Goal: Task Accomplishment & Management: Manage account settings

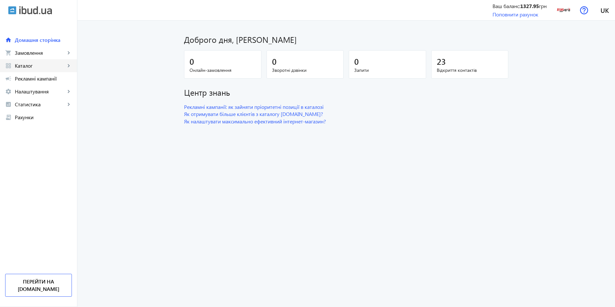
click at [28, 64] on span "Каталог" at bounding box center [40, 66] width 51 height 6
click at [47, 77] on span "Товари" at bounding box center [47, 78] width 50 height 6
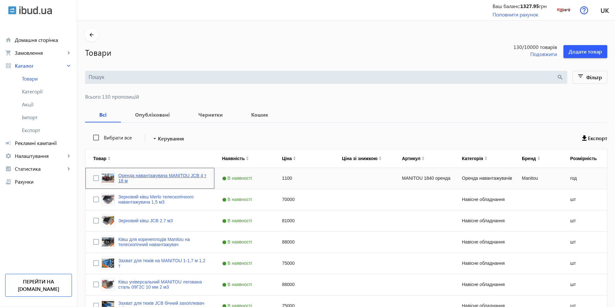
click at [163, 178] on link "Оренда навантажувача MANITOU JCB 4 т 18 м" at bounding box center [162, 178] width 88 height 10
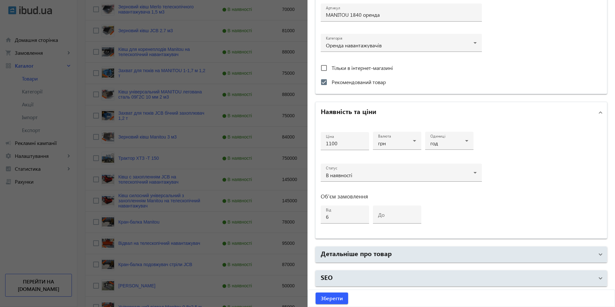
scroll to position [258, 0]
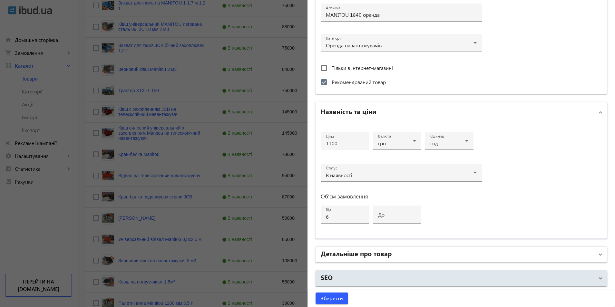
click at [412, 254] on mat-panel-title "Детальніше про товар" at bounding box center [457, 255] width 273 height 12
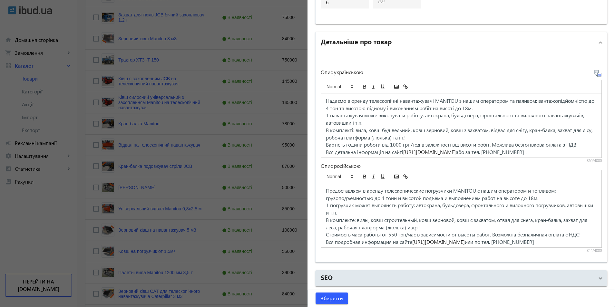
scroll to position [451, 0]
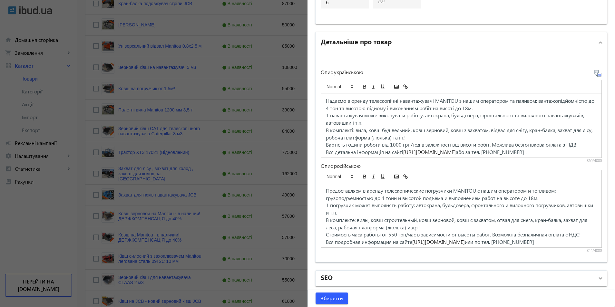
click at [396, 273] on mat-panel-title "SEO" at bounding box center [457, 279] width 273 height 12
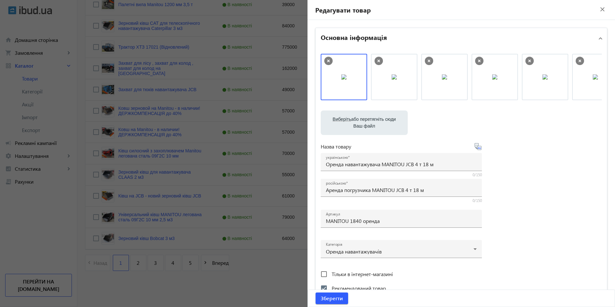
scroll to position [0, 0]
click at [601, 5] on mat-icon "close" at bounding box center [603, 10] width 10 height 10
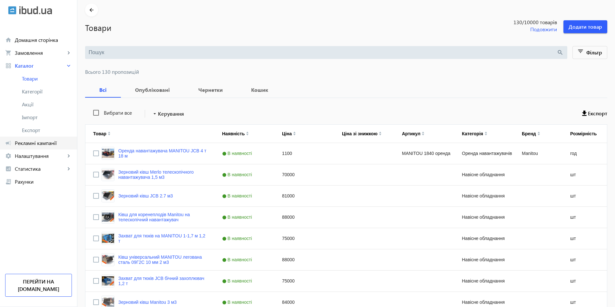
click at [39, 140] on span "Рекламні кампанії" at bounding box center [43, 143] width 57 height 6
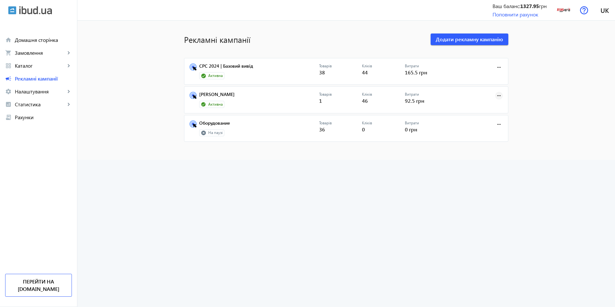
click at [498, 98] on mat-icon "more_horiz" at bounding box center [498, 95] width 7 height 7
click at [486, 126] on span "Редагувати" at bounding box center [479, 125] width 34 height 5
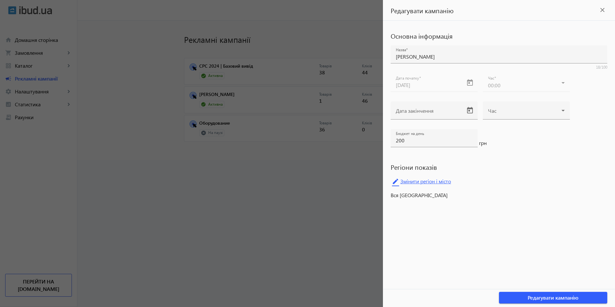
click at [408, 183] on link "edit Змінити регіон і місто" at bounding box center [499, 182] width 217 height 10
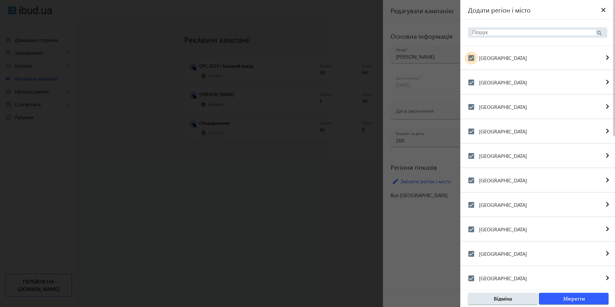
click at [470, 59] on input "[GEOGRAPHIC_DATA]" at bounding box center [471, 58] width 13 height 13
checkbox input "false"
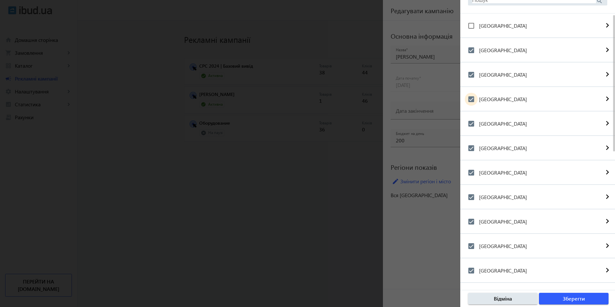
click at [473, 98] on input "[GEOGRAPHIC_DATA]" at bounding box center [471, 99] width 13 height 13
checkbox input "false"
click at [470, 126] on input "[GEOGRAPHIC_DATA]" at bounding box center [471, 123] width 13 height 13
checkbox input "false"
click at [472, 147] on input "[GEOGRAPHIC_DATA]" at bounding box center [471, 148] width 13 height 13
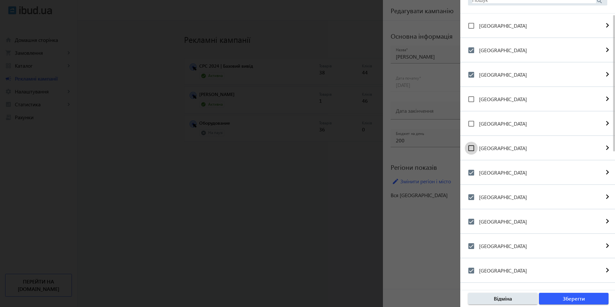
checkbox input "false"
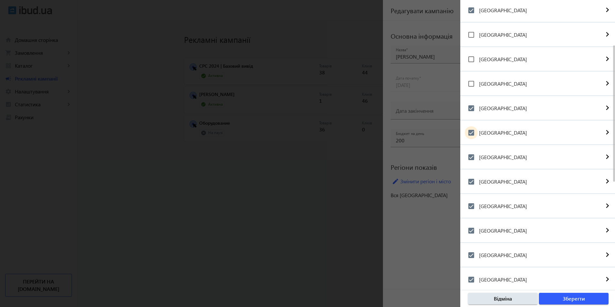
drag, startPoint x: 473, startPoint y: 131, endPoint x: 473, endPoint y: 134, distance: 3.3
click at [472, 131] on input "[GEOGRAPHIC_DATA]" at bounding box center [471, 132] width 13 height 13
checkbox input "false"
click at [473, 179] on input "[GEOGRAPHIC_DATA]" at bounding box center [471, 181] width 13 height 13
checkbox input "false"
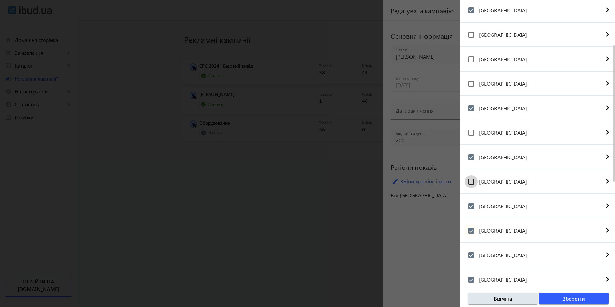
scroll to position [161, 0]
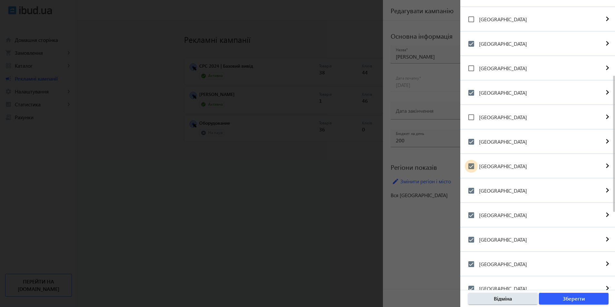
click at [473, 165] on input "[GEOGRAPHIC_DATA]" at bounding box center [471, 166] width 13 height 13
checkbox input "false"
click at [472, 190] on input "[GEOGRAPHIC_DATA]" at bounding box center [471, 190] width 13 height 13
checkbox input "false"
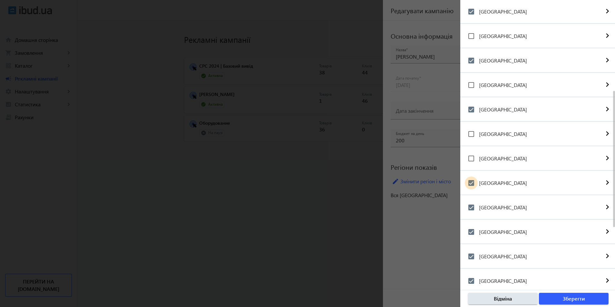
click at [473, 180] on input "[GEOGRAPHIC_DATA]" at bounding box center [471, 183] width 13 height 13
checkbox input "false"
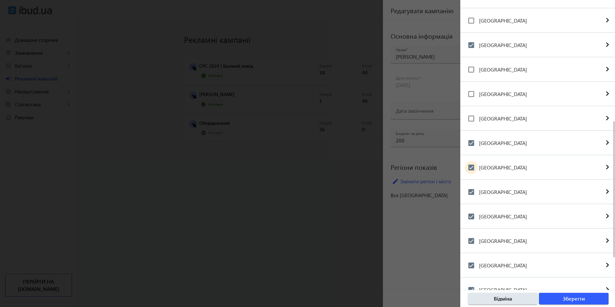
click at [471, 166] on input "[GEOGRAPHIC_DATA]" at bounding box center [471, 167] width 13 height 13
checkbox input "false"
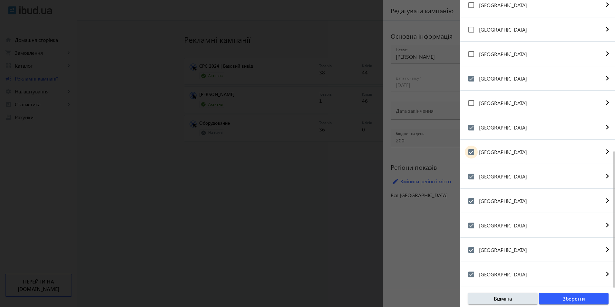
click at [470, 153] on input "[GEOGRAPHIC_DATA]" at bounding box center [471, 152] width 13 height 13
checkbox input "false"
click at [469, 174] on input "[GEOGRAPHIC_DATA]" at bounding box center [471, 176] width 13 height 13
checkbox input "false"
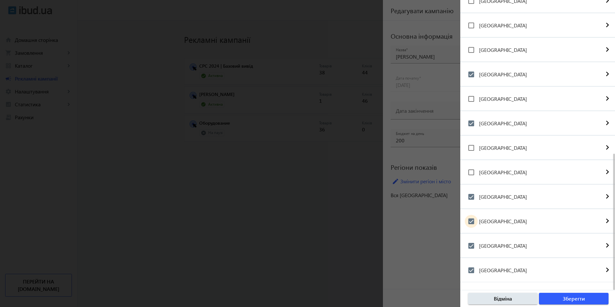
click at [471, 222] on input "[GEOGRAPHIC_DATA]" at bounding box center [471, 221] width 13 height 13
checkbox input "false"
click at [472, 245] on input "[GEOGRAPHIC_DATA]" at bounding box center [471, 245] width 13 height 13
checkbox input "false"
click at [475, 269] on input "[GEOGRAPHIC_DATA]" at bounding box center [471, 270] width 13 height 13
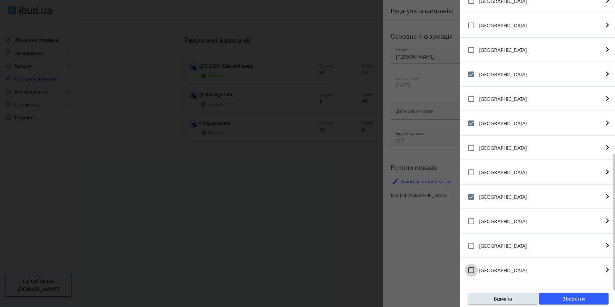
checkbox input "false"
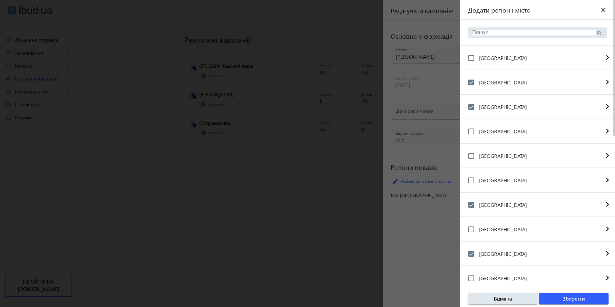
scroll to position [64, 0]
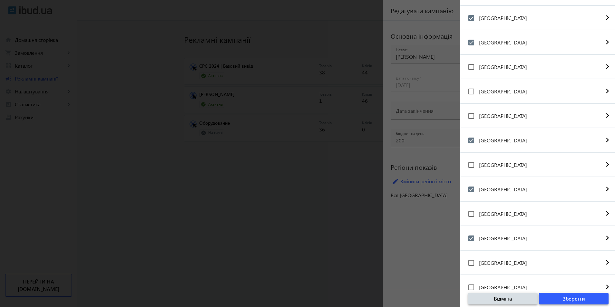
click at [584, 300] on span "Зберегти" at bounding box center [574, 298] width 22 height 7
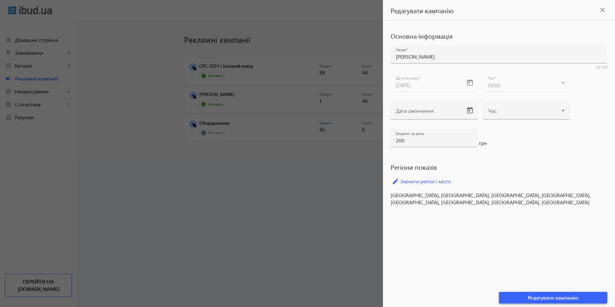
click at [535, 297] on span "Редагувати кампанію" at bounding box center [553, 297] width 51 height 7
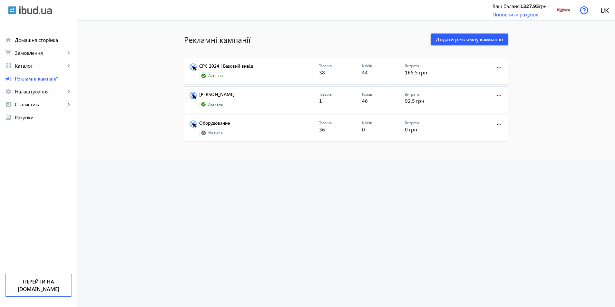
click at [232, 68] on link "CPC 2024 | Базовий вивід" at bounding box center [259, 67] width 120 height 9
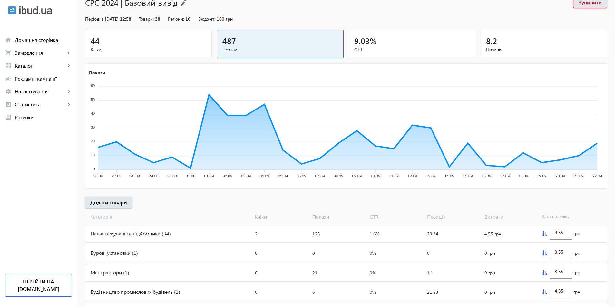
scroll to position [83, 0]
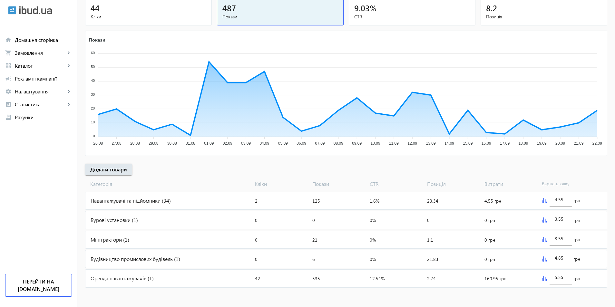
click at [114, 198] on div "Навантажувачі та підйомники (34)" at bounding box center [168, 200] width 167 height 17
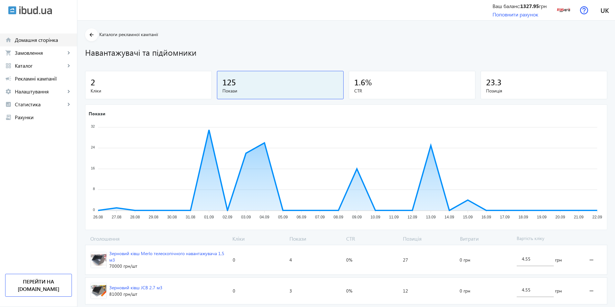
click at [36, 40] on span "Домашня сторінка" at bounding box center [43, 40] width 57 height 6
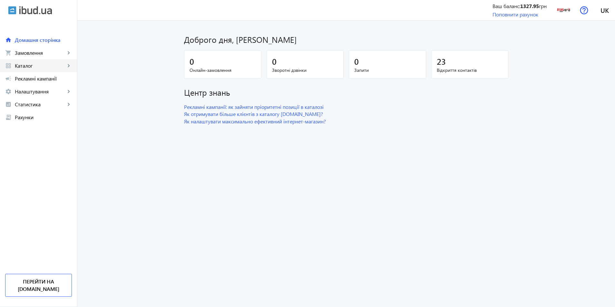
click at [21, 66] on span "Каталог" at bounding box center [40, 66] width 51 height 6
click at [24, 78] on span "Товари" at bounding box center [47, 78] width 50 height 6
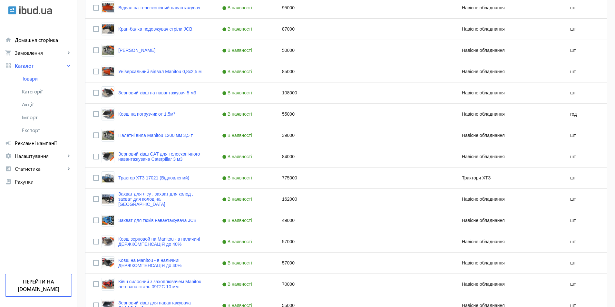
scroll to position [483, 0]
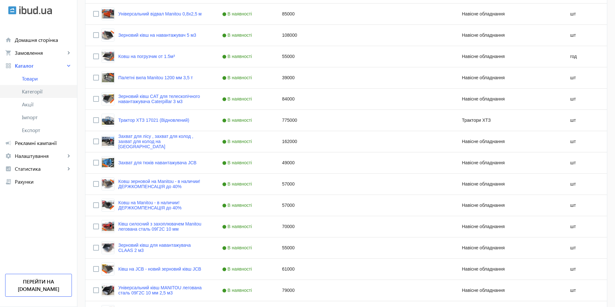
click at [34, 87] on link "Категорії" at bounding box center [38, 91] width 77 height 13
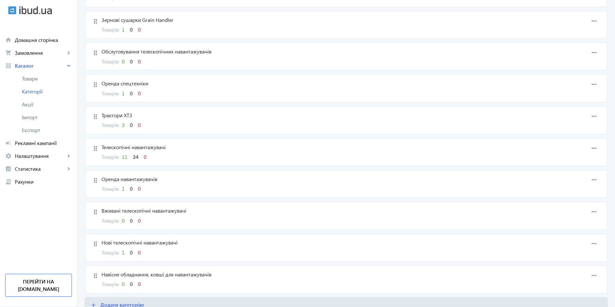
scroll to position [161, 0]
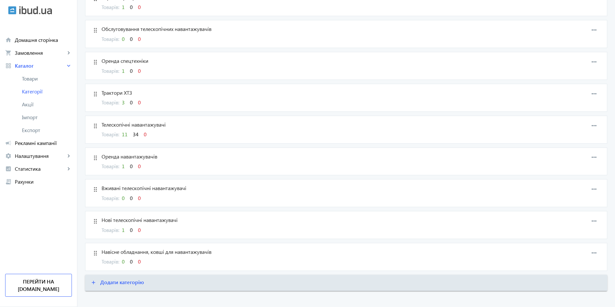
click at [133, 61] on span "Оренда спецтехніки" at bounding box center [306, 60] width 408 height 7
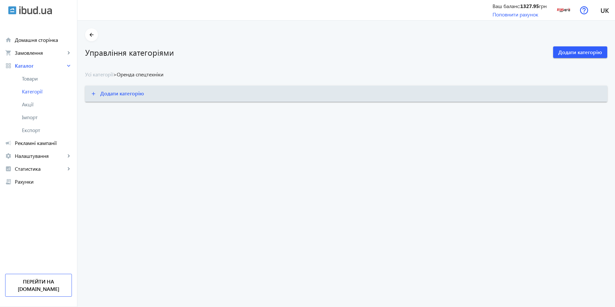
click at [141, 76] on span "Оренда спецтехніки" at bounding box center [140, 74] width 47 height 7
click at [33, 104] on span "Акції" at bounding box center [47, 104] width 50 height 6
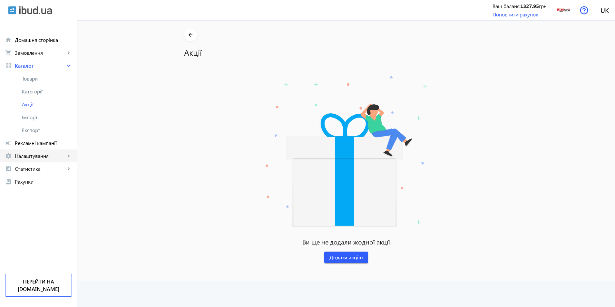
click at [33, 157] on span "Налаштування" at bounding box center [40, 156] width 51 height 6
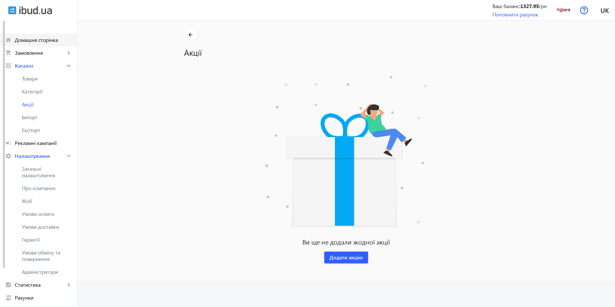
click at [26, 37] on span "Домашня сторінка" at bounding box center [43, 40] width 57 height 6
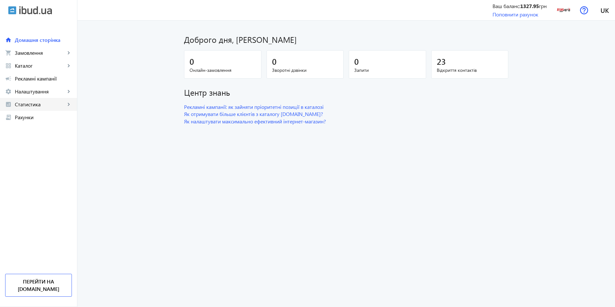
click at [35, 107] on span "Статистика" at bounding box center [40, 104] width 51 height 6
click at [36, 119] on span "Огляд" at bounding box center [47, 117] width 50 height 6
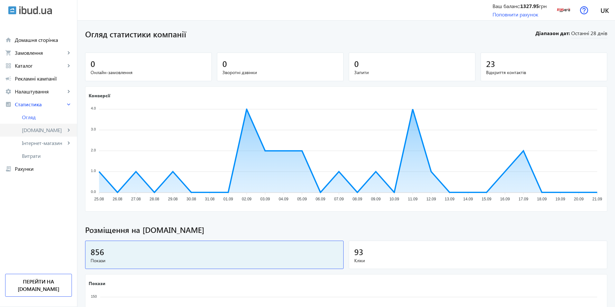
click at [31, 131] on span "[DOMAIN_NAME]" at bounding box center [44, 130] width 44 height 6
click at [28, 116] on span "Огляд" at bounding box center [47, 117] width 50 height 6
click at [490, 68] on span "23" at bounding box center [490, 63] width 9 height 11
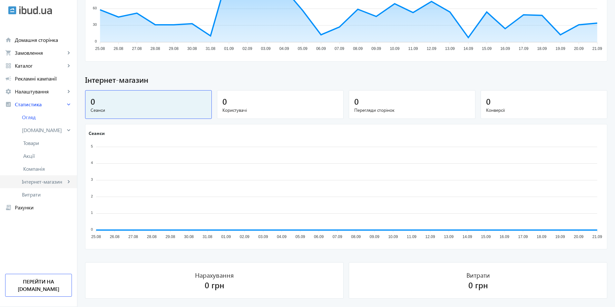
scroll to position [357, 0]
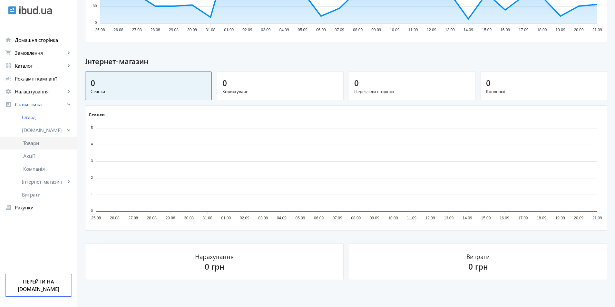
click at [31, 144] on span "Товари" at bounding box center [47, 143] width 49 height 6
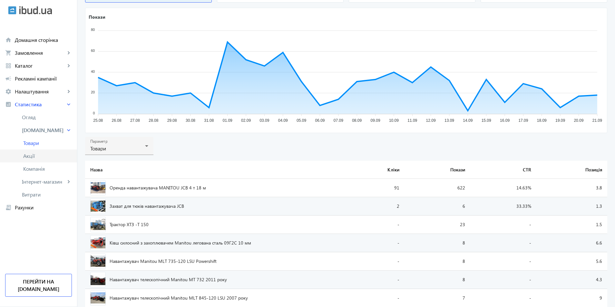
scroll to position [97, 0]
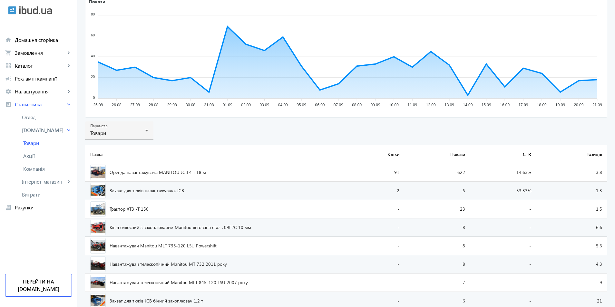
click at [599, 172] on td "3.8" at bounding box center [571, 172] width 71 height 18
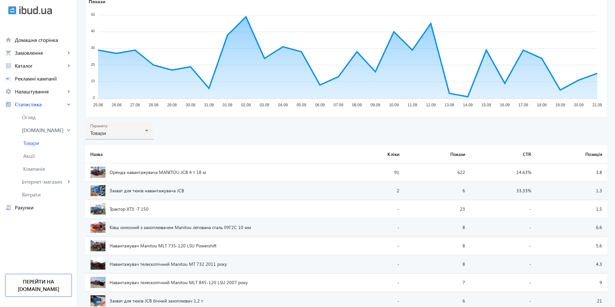
click at [169, 169] on div "Оренда навантажувача MANITOU JCB 4 т 18 м" at bounding box center [215, 172] width 251 height 15
drag, startPoint x: 170, startPoint y: 172, endPoint x: 157, endPoint y: 173, distance: 12.6
click at [157, 173] on span "Оренда навантажувача MANITOU JCB 4 т 18 м" at bounding box center [158, 172] width 96 height 5
click at [44, 157] on span "Акції" at bounding box center [47, 156] width 49 height 6
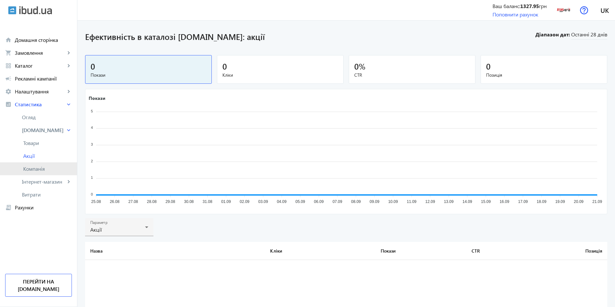
click at [45, 172] on link "Компанія" at bounding box center [38, 168] width 77 height 13
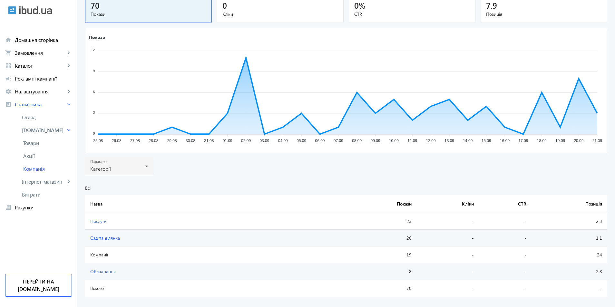
scroll to position [73, 0]
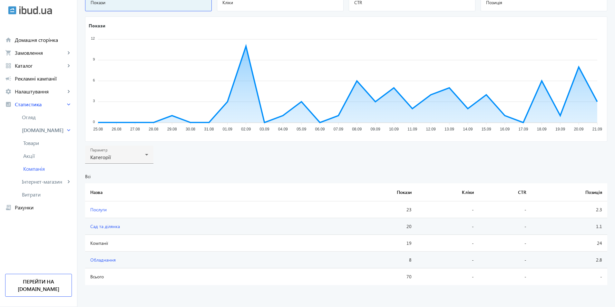
click at [96, 210] on span "Послуги" at bounding box center [98, 210] width 16 height 6
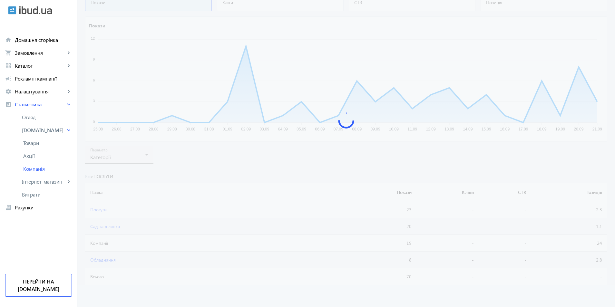
scroll to position [56, 0]
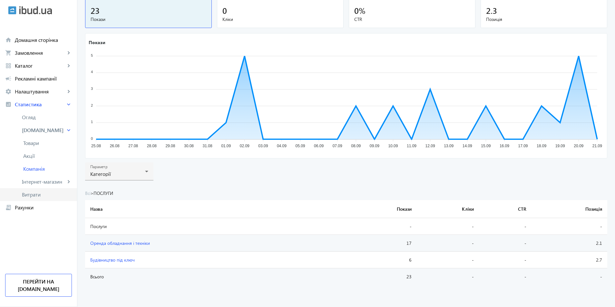
click at [33, 196] on span "Витрати" at bounding box center [47, 194] width 50 height 6
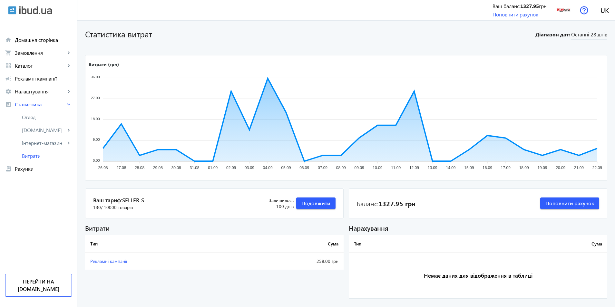
scroll to position [16, 0]
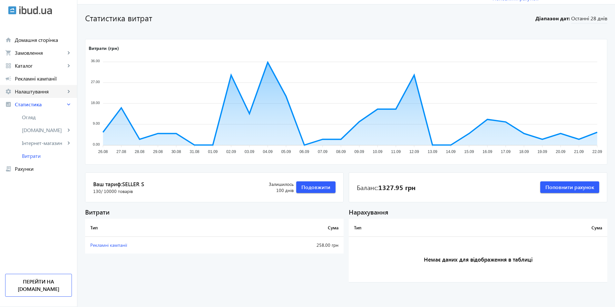
click at [31, 89] on span "Налаштування" at bounding box center [40, 91] width 51 height 6
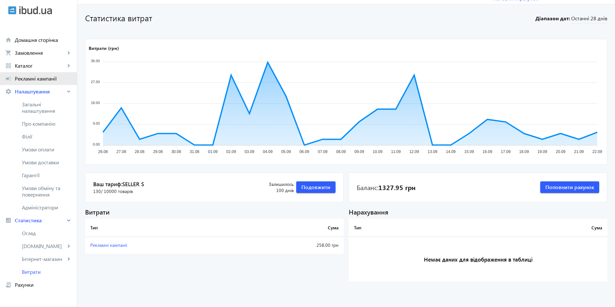
click at [31, 78] on span "Рекламні кампанії" at bounding box center [43, 78] width 57 height 6
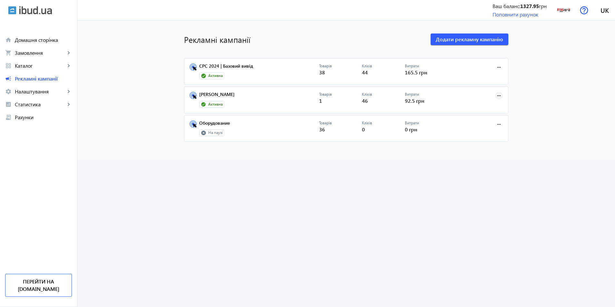
click at [496, 95] on mat-icon "more_horiz" at bounding box center [498, 95] width 7 height 7
click at [484, 126] on span "Редагувати" at bounding box center [479, 125] width 34 height 5
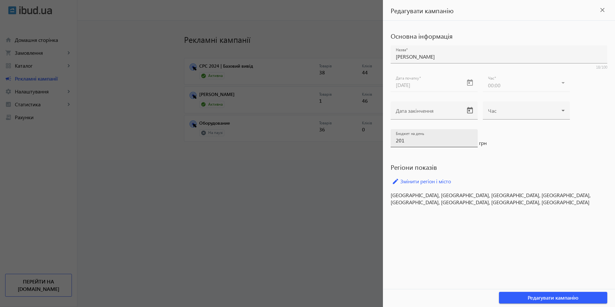
click at [471, 138] on input "201" at bounding box center [434, 140] width 77 height 7
click at [471, 138] on input "202" at bounding box center [434, 140] width 77 height 7
click at [471, 138] on input "203" at bounding box center [434, 140] width 77 height 7
click at [471, 138] on input "204" at bounding box center [434, 140] width 77 height 7
type input "205"
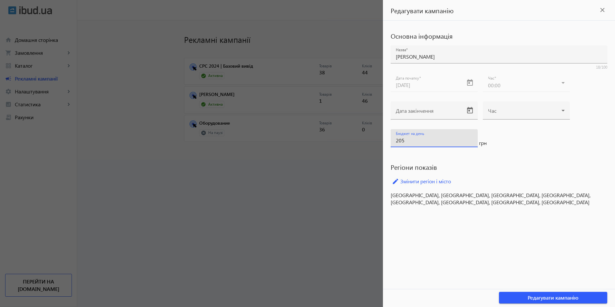
click at [471, 138] on input "205" at bounding box center [434, 140] width 77 height 7
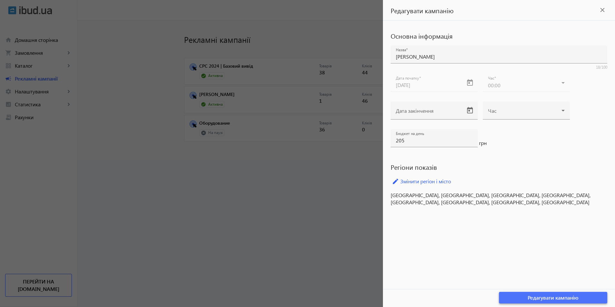
click at [545, 297] on span "Редагувати кампанію" at bounding box center [553, 297] width 51 height 7
